Goal: Task Accomplishment & Management: Use online tool/utility

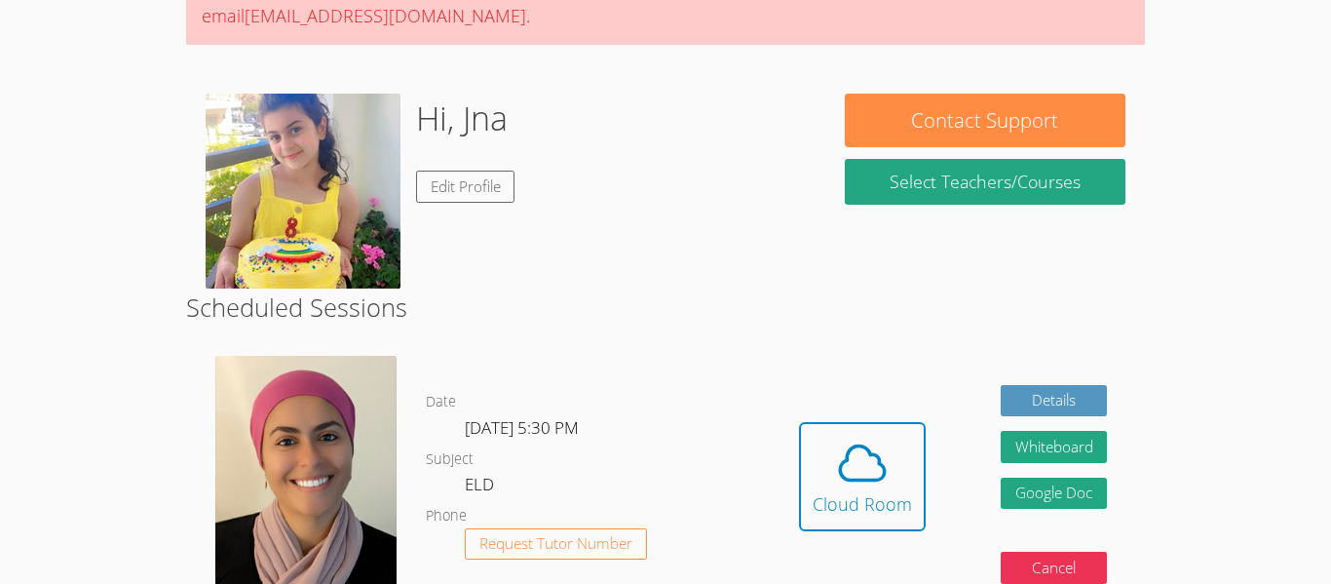
scroll to position [223, 0]
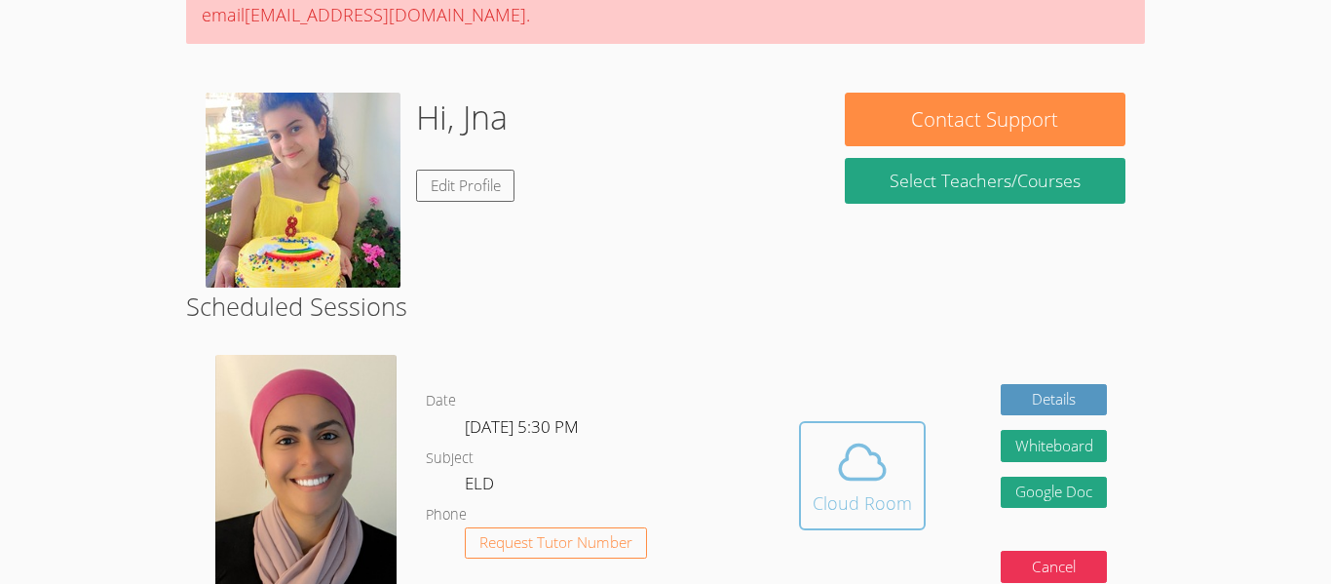
click at [852, 481] on icon at bounding box center [862, 462] width 55 height 55
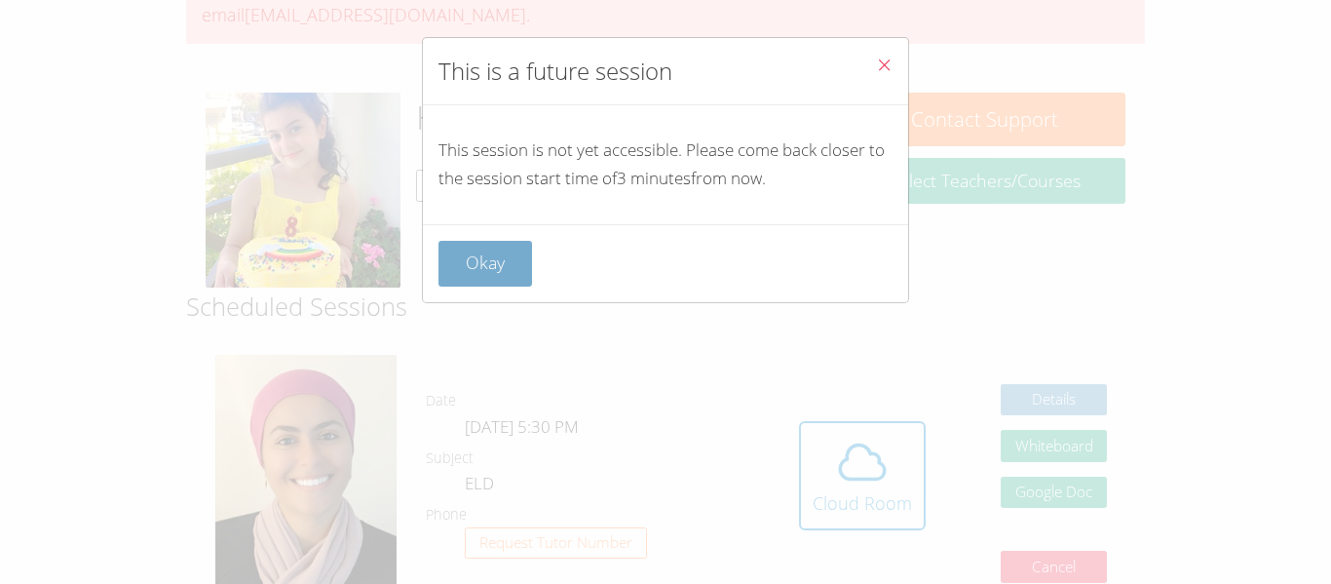
click at [488, 272] on button "Okay" at bounding box center [486, 264] width 94 height 46
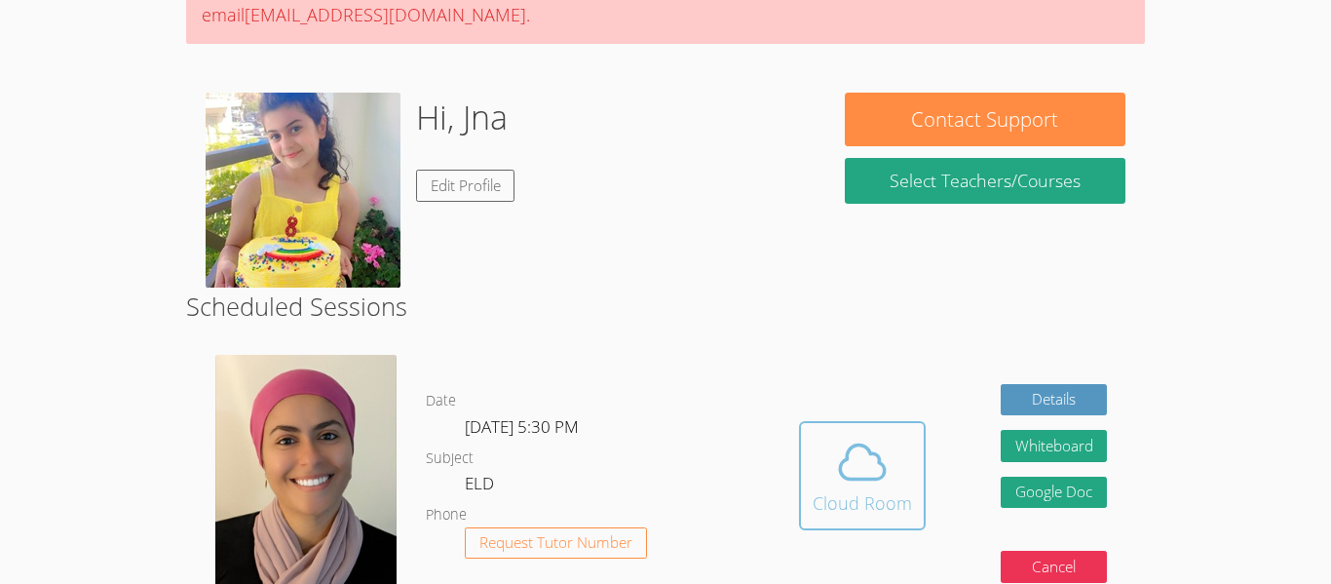
click at [819, 451] on span at bounding box center [862, 462] width 99 height 55
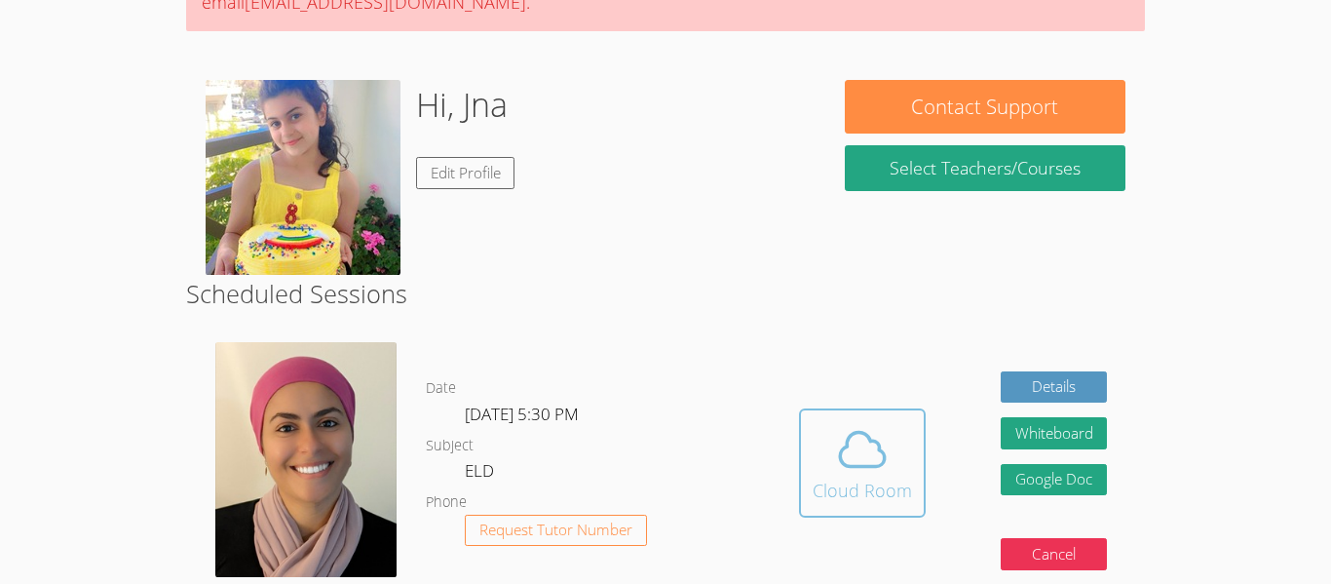
click at [838, 477] on div "Cloud Room" at bounding box center [862, 490] width 99 height 27
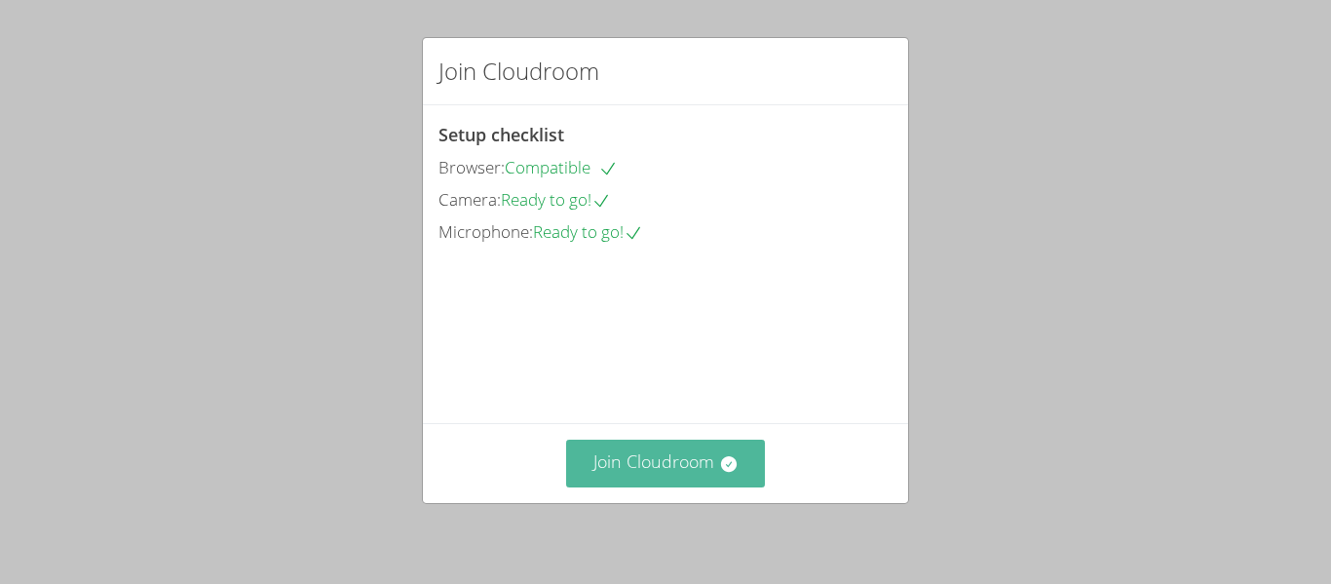
click at [728, 469] on icon at bounding box center [728, 464] width 16 height 16
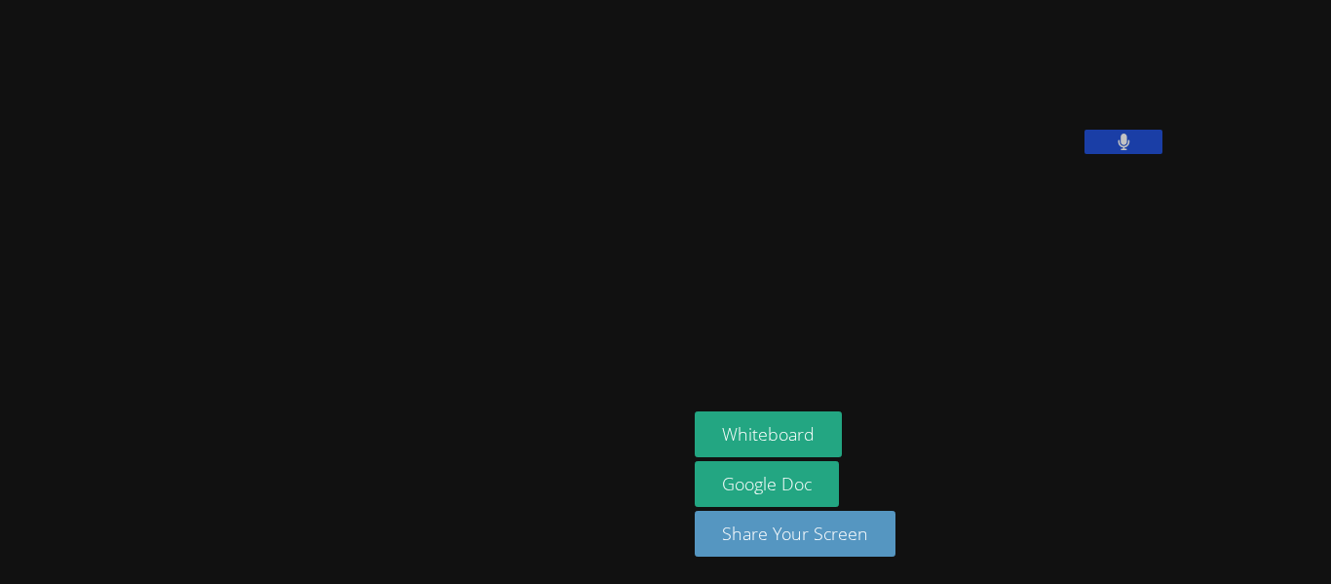
click at [728, 469] on div "Whiteboard Google Doc Share Your Screen" at bounding box center [931, 491] width 472 height 161
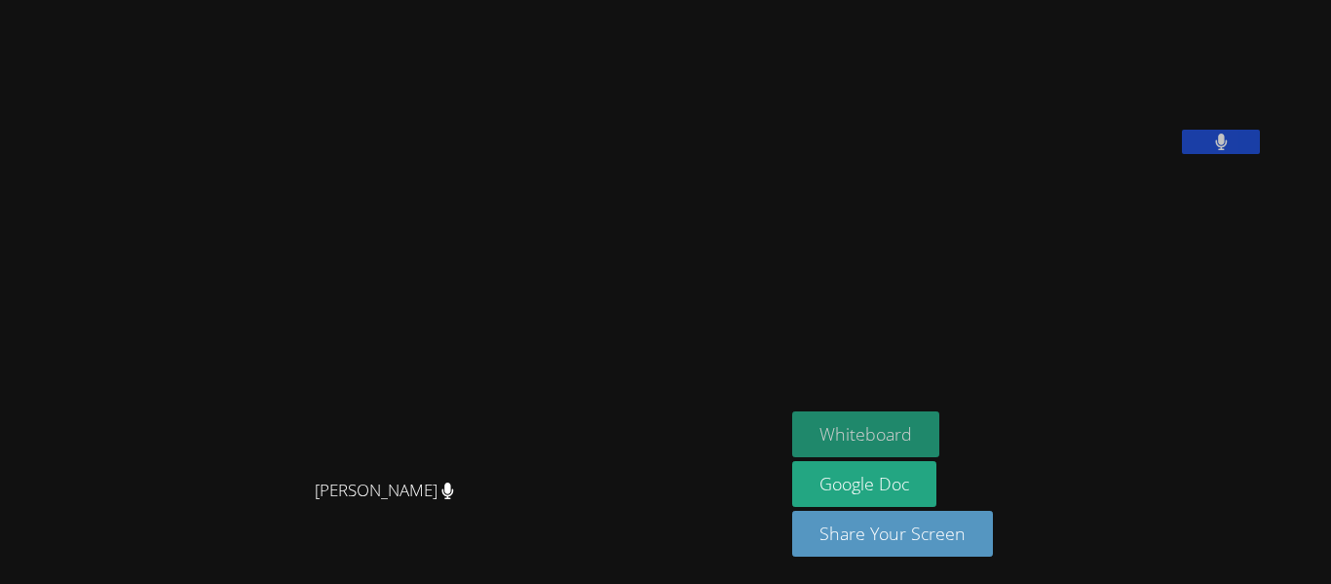
click at [910, 423] on button "Whiteboard" at bounding box center [865, 434] width 147 height 46
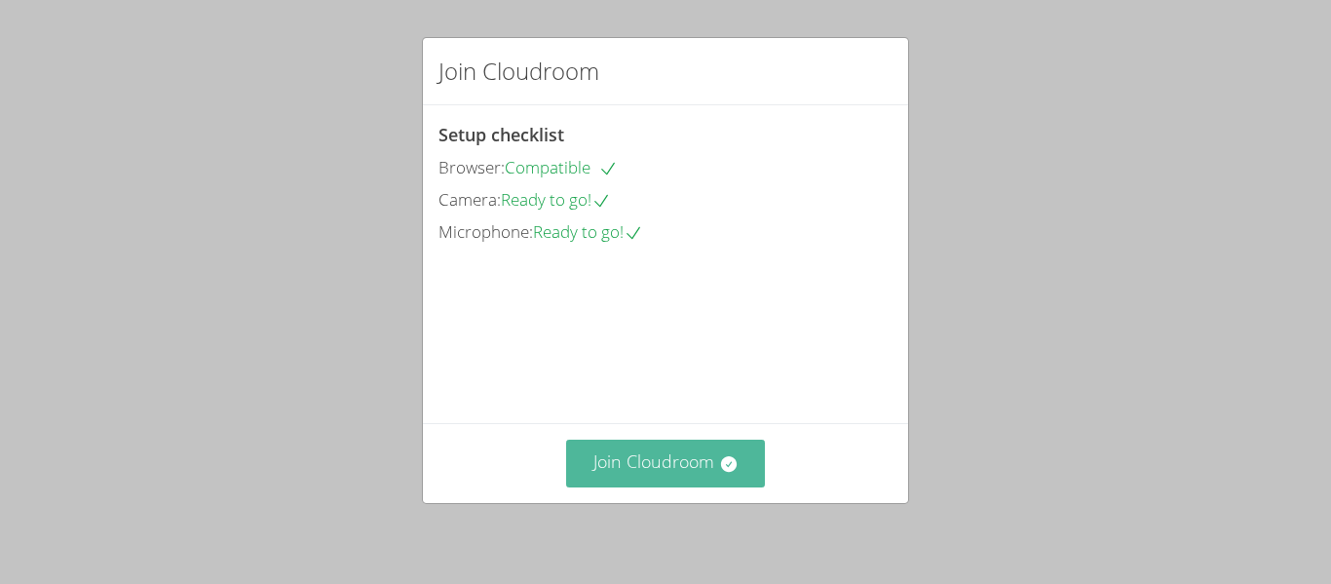
click at [682, 484] on button "Join Cloudroom" at bounding box center [666, 464] width 200 height 48
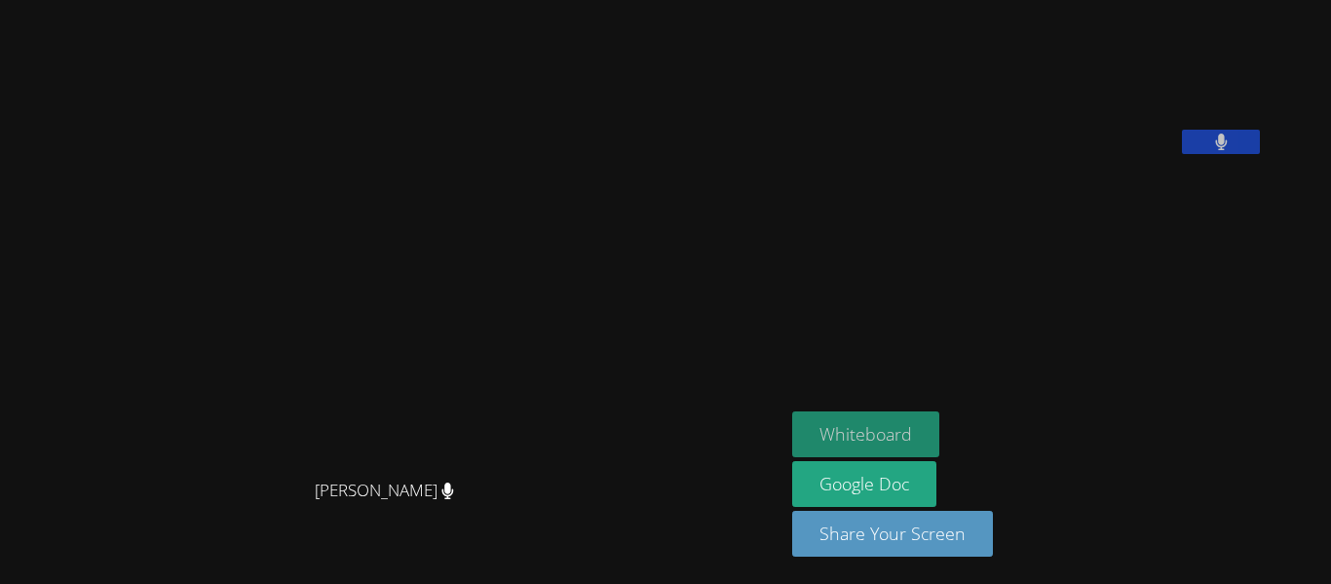
click at [940, 427] on button "Whiteboard" at bounding box center [865, 434] width 147 height 46
